Goal: Information Seeking & Learning: Learn about a topic

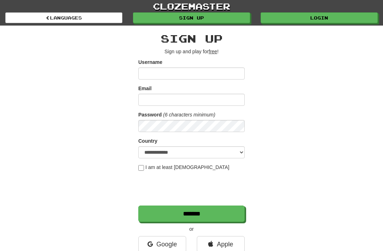
click at [322, 21] on link "Login" at bounding box center [319, 17] width 117 height 11
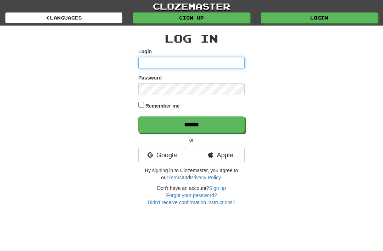
type input "**********"
click at [192, 124] on input "******" at bounding box center [191, 124] width 107 height 16
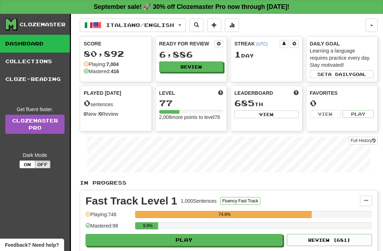
click at [174, 27] on span "Italiano / English" at bounding box center [140, 25] width 68 height 6
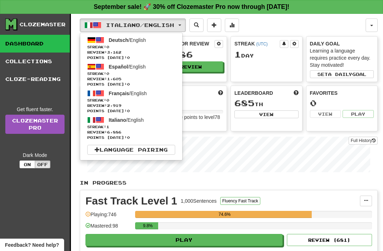
click at [107, 73] on span "Streak: 0" at bounding box center [131, 73] width 88 height 5
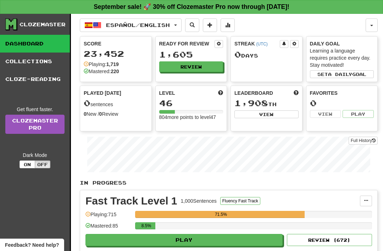
click at [188, 240] on button "Play" at bounding box center [184, 240] width 197 height 12
select select "**"
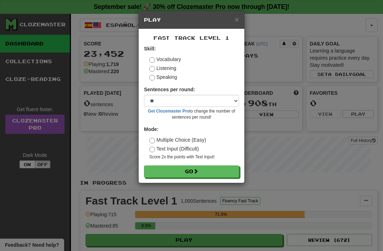
click at [170, 171] on button "Go" at bounding box center [191, 171] width 95 height 12
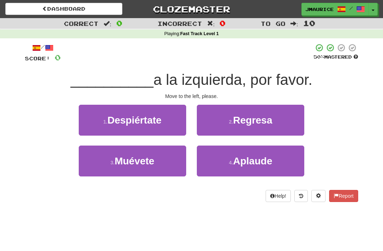
click at [134, 165] on span "Muévete" at bounding box center [135, 161] width 40 height 11
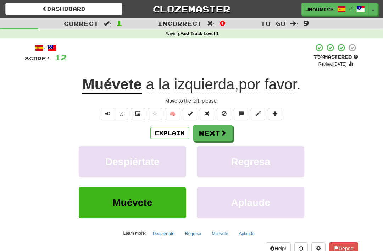
click at [209, 133] on button "Next" at bounding box center [213, 133] width 40 height 16
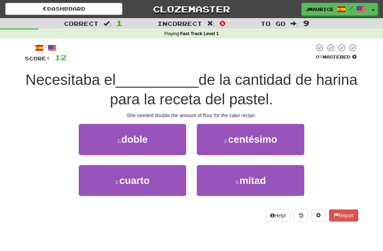
click at [134, 142] on span "doble" at bounding box center [134, 139] width 27 height 11
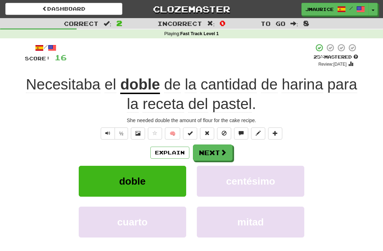
click at [208, 148] on button "Next" at bounding box center [213, 153] width 40 height 16
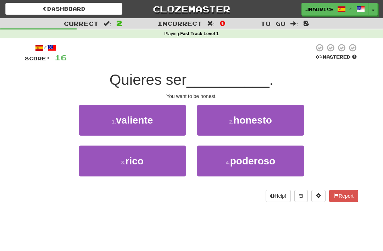
click at [228, 121] on button "2 . honesto" at bounding box center [251, 120] width 108 height 31
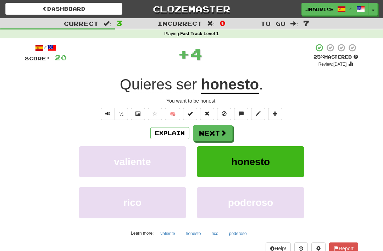
click at [207, 132] on button "Next" at bounding box center [213, 133] width 40 height 16
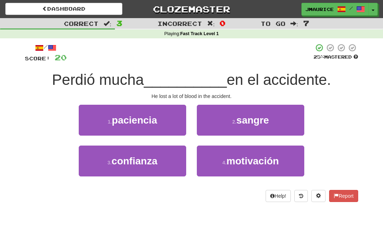
click at [220, 125] on button "2 . sangre" at bounding box center [251, 120] width 108 height 31
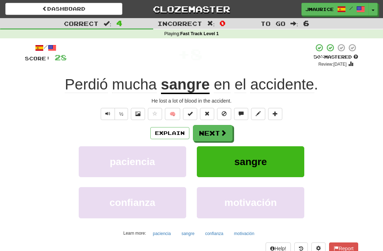
click at [206, 133] on button "Next" at bounding box center [213, 133] width 40 height 16
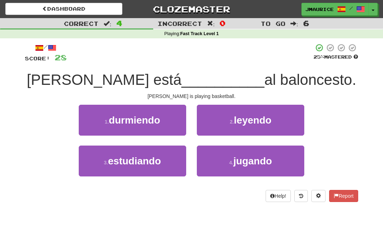
click at [227, 159] on button "4 . jugando" at bounding box center [251, 161] width 108 height 31
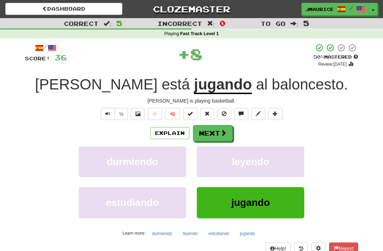
click at [209, 132] on button "Next" at bounding box center [213, 133] width 40 height 16
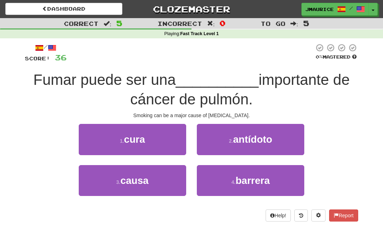
click at [142, 187] on button "3 . causa" at bounding box center [133, 180] width 108 height 31
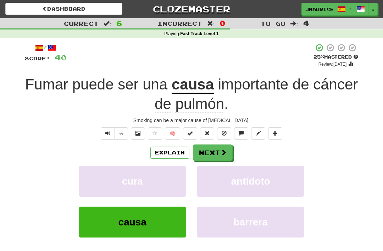
click at [206, 155] on button "Next" at bounding box center [213, 153] width 40 height 16
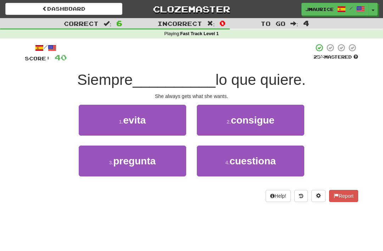
click at [129, 122] on span "evita" at bounding box center [134, 120] width 23 height 11
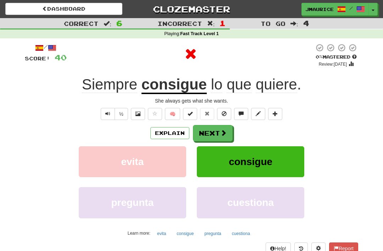
click at [208, 137] on button "Next" at bounding box center [213, 133] width 40 height 16
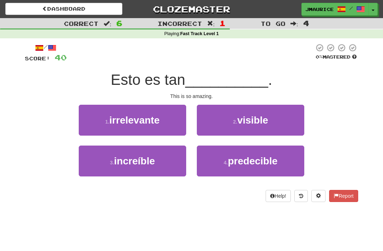
click at [150, 169] on button "3 . increíble" at bounding box center [133, 161] width 108 height 31
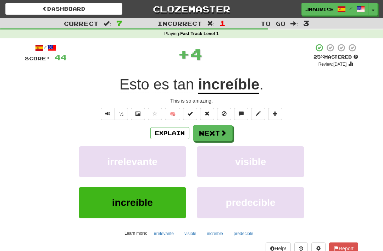
click at [207, 135] on button "Next" at bounding box center [213, 133] width 40 height 16
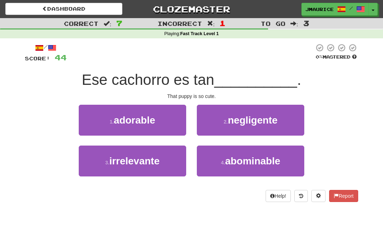
click at [132, 122] on span "adorable" at bounding box center [135, 120] width 42 height 11
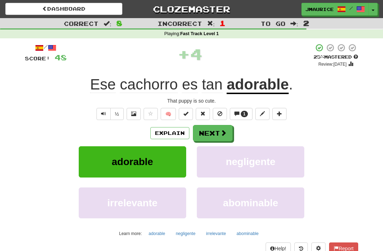
click at [207, 132] on button "Next" at bounding box center [213, 133] width 40 height 16
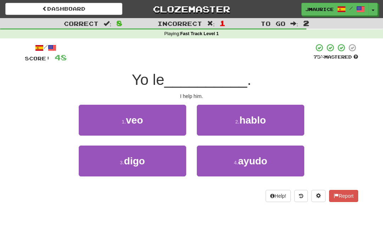
click at [217, 158] on button "4 . ayudo" at bounding box center [251, 161] width 108 height 31
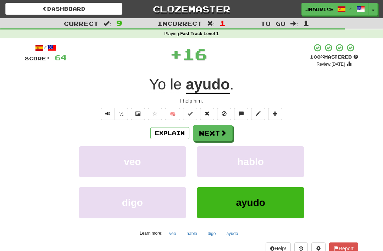
click at [206, 135] on button "Next" at bounding box center [213, 133] width 40 height 16
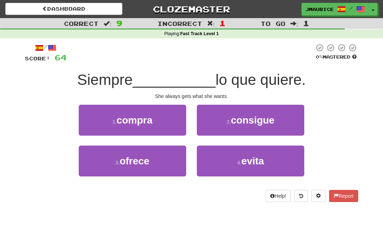
click at [219, 121] on button "2 . consigue" at bounding box center [251, 120] width 108 height 31
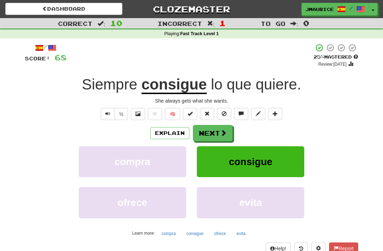
click at [203, 132] on button "Next" at bounding box center [213, 133] width 40 height 16
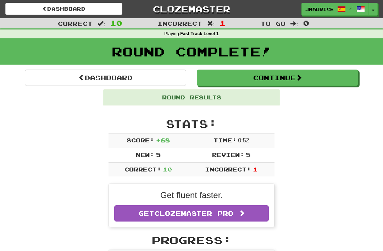
click at [69, 78] on link "Dashboard" at bounding box center [106, 78] width 162 height 16
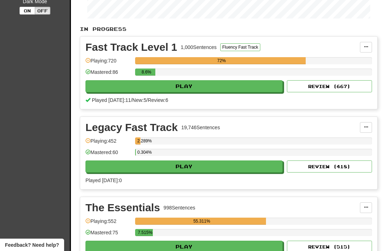
scroll to position [163, 0]
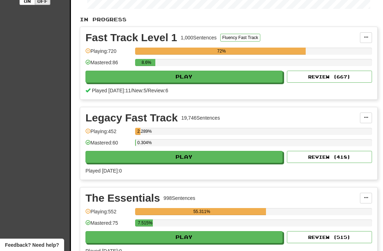
click at [111, 155] on button "Play" at bounding box center [184, 157] width 197 height 12
select select "**"
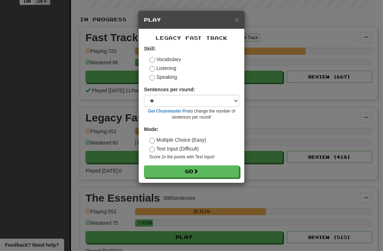
click at [177, 173] on button "Go" at bounding box center [191, 171] width 95 height 12
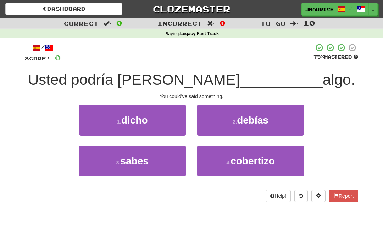
click at [124, 122] on span "dicho" at bounding box center [134, 120] width 27 height 11
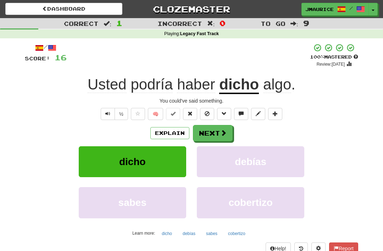
click at [204, 133] on button "Next" at bounding box center [213, 133] width 40 height 16
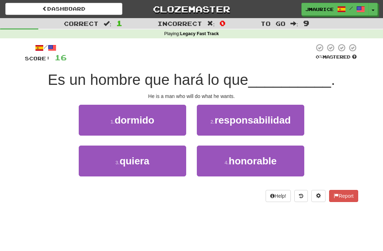
click at [135, 164] on span "quiera" at bounding box center [135, 161] width 30 height 11
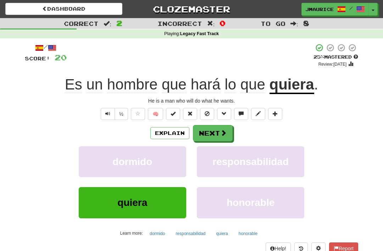
click at [202, 133] on button "Next" at bounding box center [213, 133] width 40 height 16
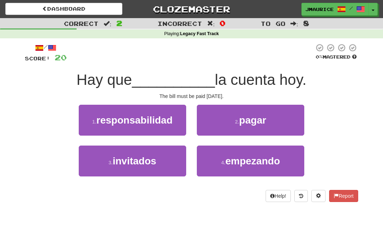
click at [228, 125] on button "2 . pagar" at bounding box center [251, 120] width 108 height 31
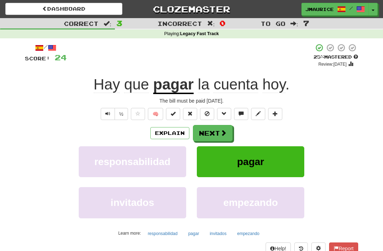
click at [213, 133] on button "Next" at bounding box center [213, 133] width 40 height 16
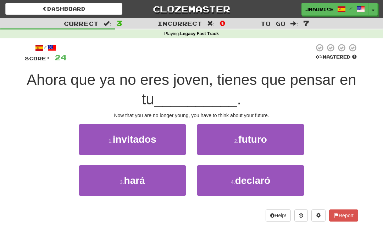
click at [230, 145] on button "2 . futuro" at bounding box center [251, 139] width 108 height 31
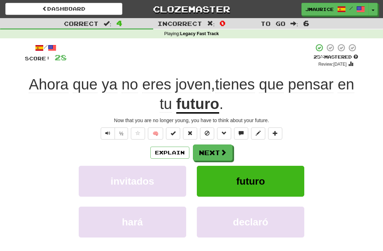
click at [207, 152] on button "Next" at bounding box center [213, 153] width 40 height 16
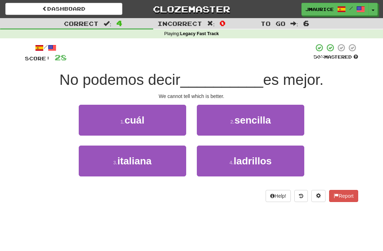
click at [132, 125] on span "cuál" at bounding box center [135, 120] width 20 height 11
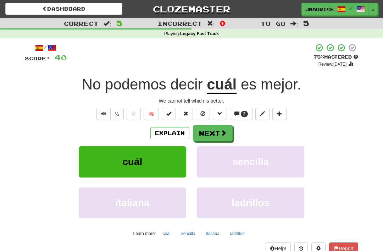
click at [208, 133] on button "Next" at bounding box center [213, 133] width 40 height 16
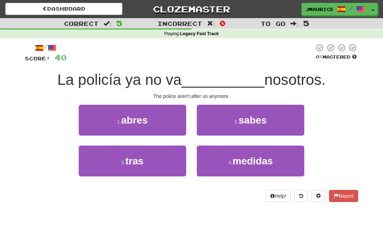
click at [126, 120] on span "abres" at bounding box center [134, 120] width 27 height 11
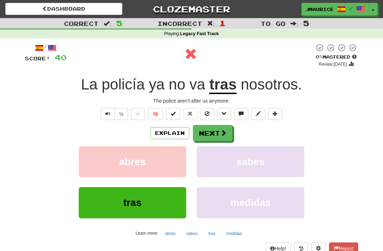
click at [205, 135] on button "Next" at bounding box center [213, 133] width 40 height 16
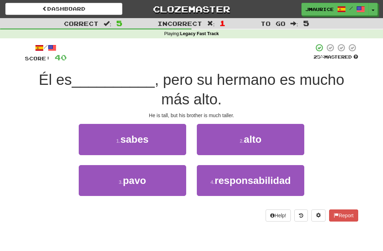
click at [222, 141] on button "2 . alto" at bounding box center [251, 139] width 108 height 31
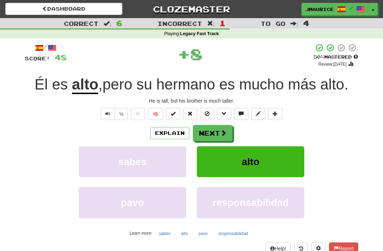
click at [207, 133] on button "Next" at bounding box center [213, 133] width 40 height 16
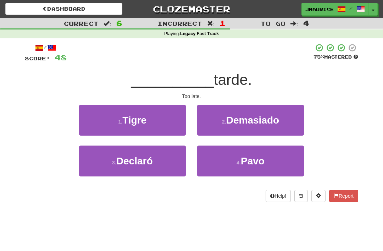
click at [224, 116] on button "2 . Demasiado" at bounding box center [251, 120] width 108 height 31
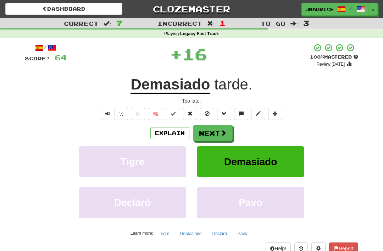
click at [205, 132] on button "Next" at bounding box center [213, 133] width 40 height 16
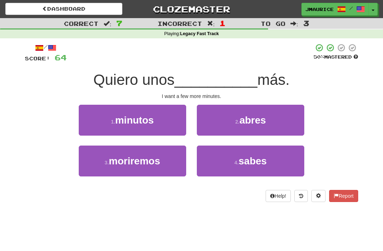
click at [140, 122] on span "minutos" at bounding box center [134, 120] width 39 height 11
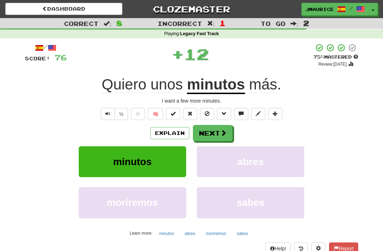
click at [208, 132] on button "Next" at bounding box center [213, 133] width 40 height 16
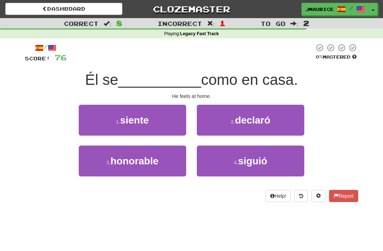
click at [131, 122] on span "siente" at bounding box center [134, 120] width 29 height 11
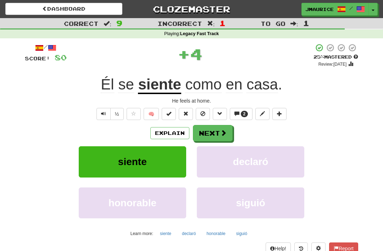
click at [205, 137] on button "Next" at bounding box center [213, 133] width 40 height 16
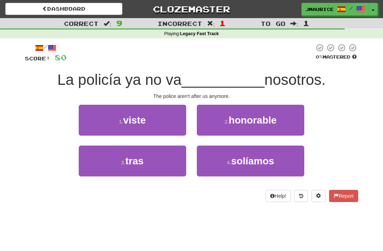
click at [138, 164] on span "tras" at bounding box center [134, 161] width 18 height 11
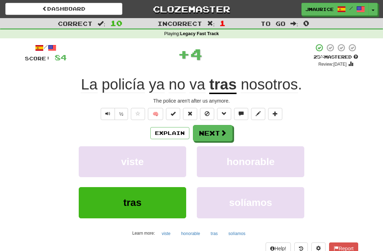
click at [203, 130] on button "Next" at bounding box center [213, 133] width 40 height 16
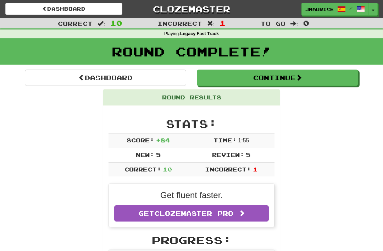
click at [87, 76] on link "Dashboard" at bounding box center [106, 78] width 162 height 16
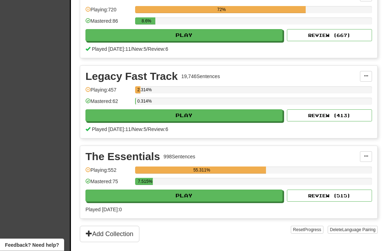
scroll to position [205, 0]
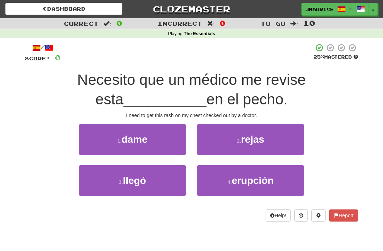
click at [219, 178] on button "4 . erupción" at bounding box center [251, 180] width 108 height 31
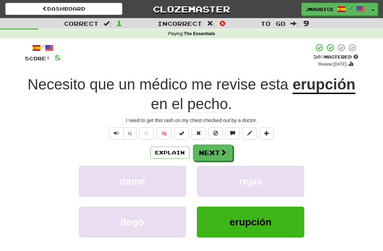
click at [206, 156] on button "Next" at bounding box center [213, 153] width 40 height 16
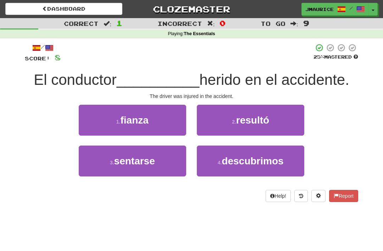
click at [230, 116] on button "2 . resultó" at bounding box center [251, 120] width 108 height 31
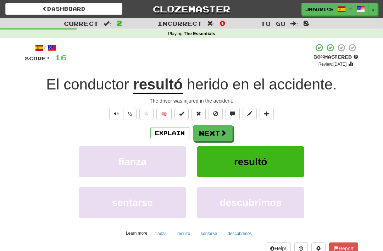
click at [207, 136] on button "Next" at bounding box center [213, 133] width 40 height 16
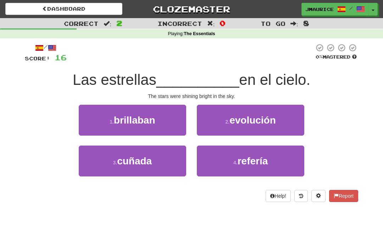
click at [138, 123] on span "brillaban" at bounding box center [135, 120] width 42 height 11
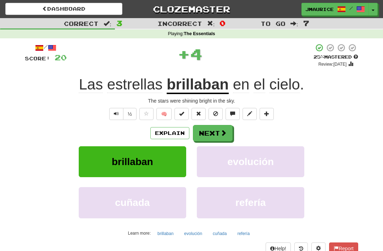
click at [208, 135] on button "Next" at bounding box center [213, 133] width 40 height 16
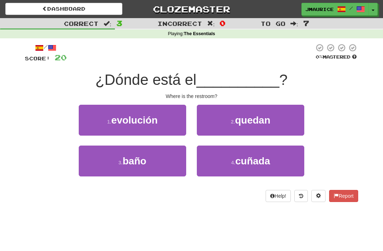
click at [132, 160] on span "baño" at bounding box center [135, 161] width 24 height 11
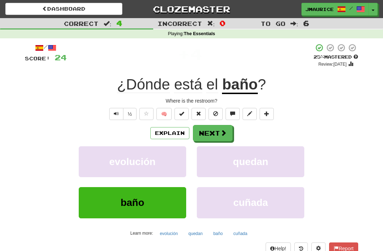
click at [216, 130] on button "Next" at bounding box center [213, 133] width 40 height 16
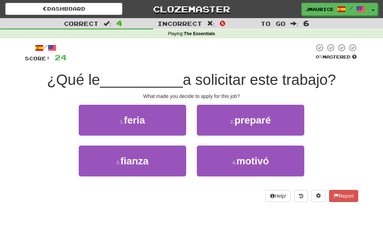
click at [225, 164] on button "4 . motivó" at bounding box center [251, 161] width 108 height 31
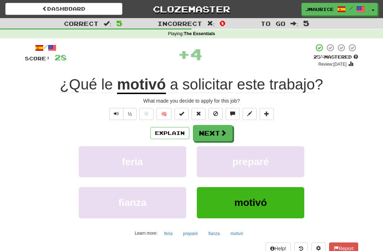
click at [209, 136] on button "Next" at bounding box center [213, 133] width 40 height 16
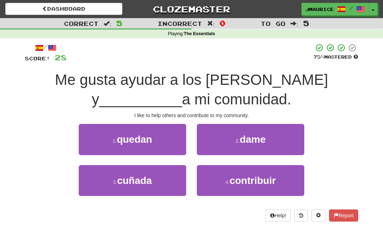
click at [219, 183] on button "4 . contribuir" at bounding box center [251, 180] width 108 height 31
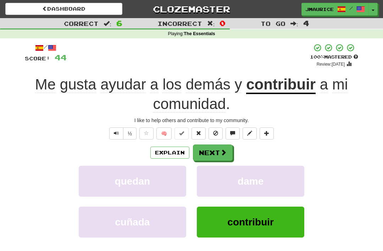
click at [206, 156] on button "Next" at bounding box center [213, 153] width 40 height 16
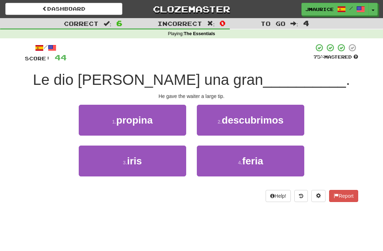
click at [132, 125] on span "propina" at bounding box center [134, 120] width 37 height 11
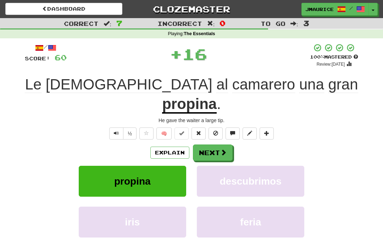
click at [205, 145] on button "Next" at bounding box center [213, 153] width 40 height 16
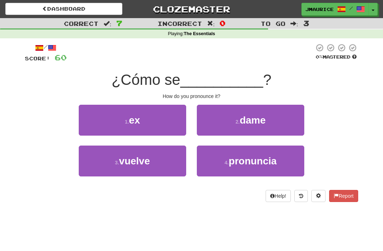
click at [216, 164] on button "4 . pronuncia" at bounding box center [251, 161] width 108 height 31
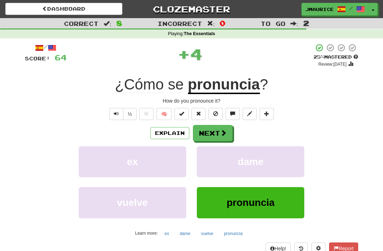
click at [205, 135] on button "Next" at bounding box center [213, 133] width 40 height 16
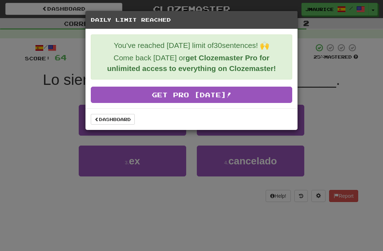
click at [113, 121] on link "Dashboard" at bounding box center [113, 119] width 44 height 11
